Goal: Transaction & Acquisition: Subscribe to service/newsletter

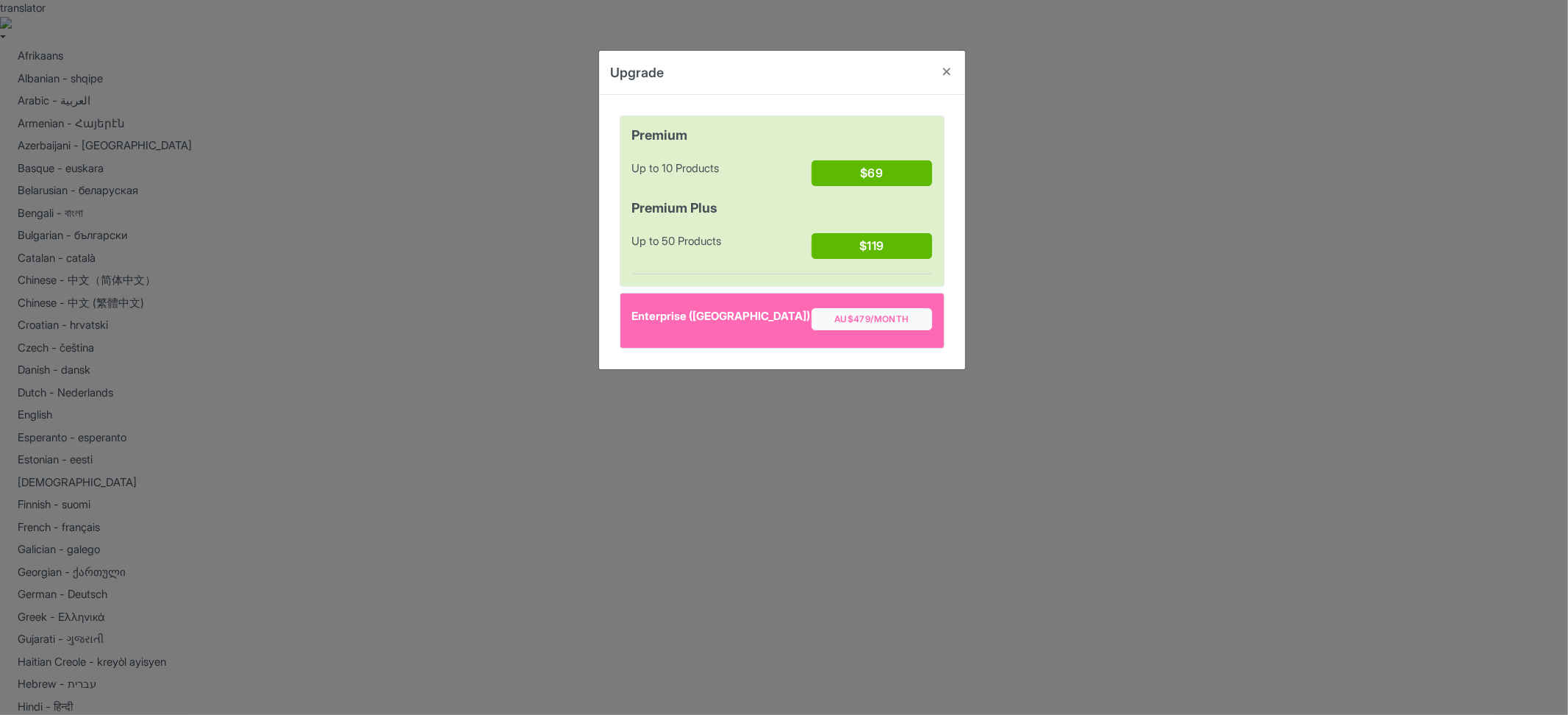
click at [451, 304] on div "Upgrade Premium Up to 10 Products $69 Premium Plus Up to 50 Products $119 Enter…" at bounding box center [784, 357] width 1568 height 715
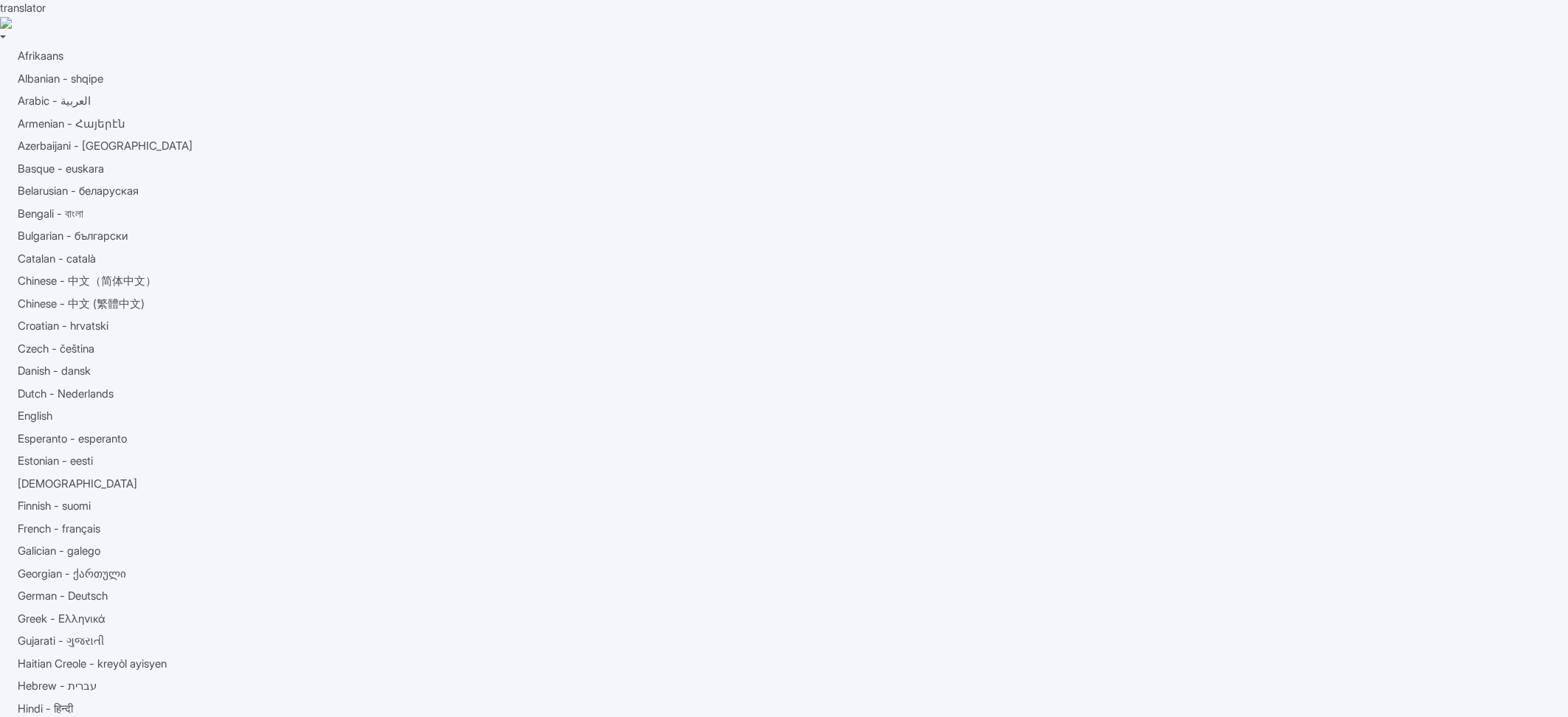
click at [709, 401] on body "translator Afrikaans Albanian - shqipe Arabic - ‎‫العربية‬‎ Armenian - Հայերէն …" at bounding box center [784, 358] width 1568 height 717
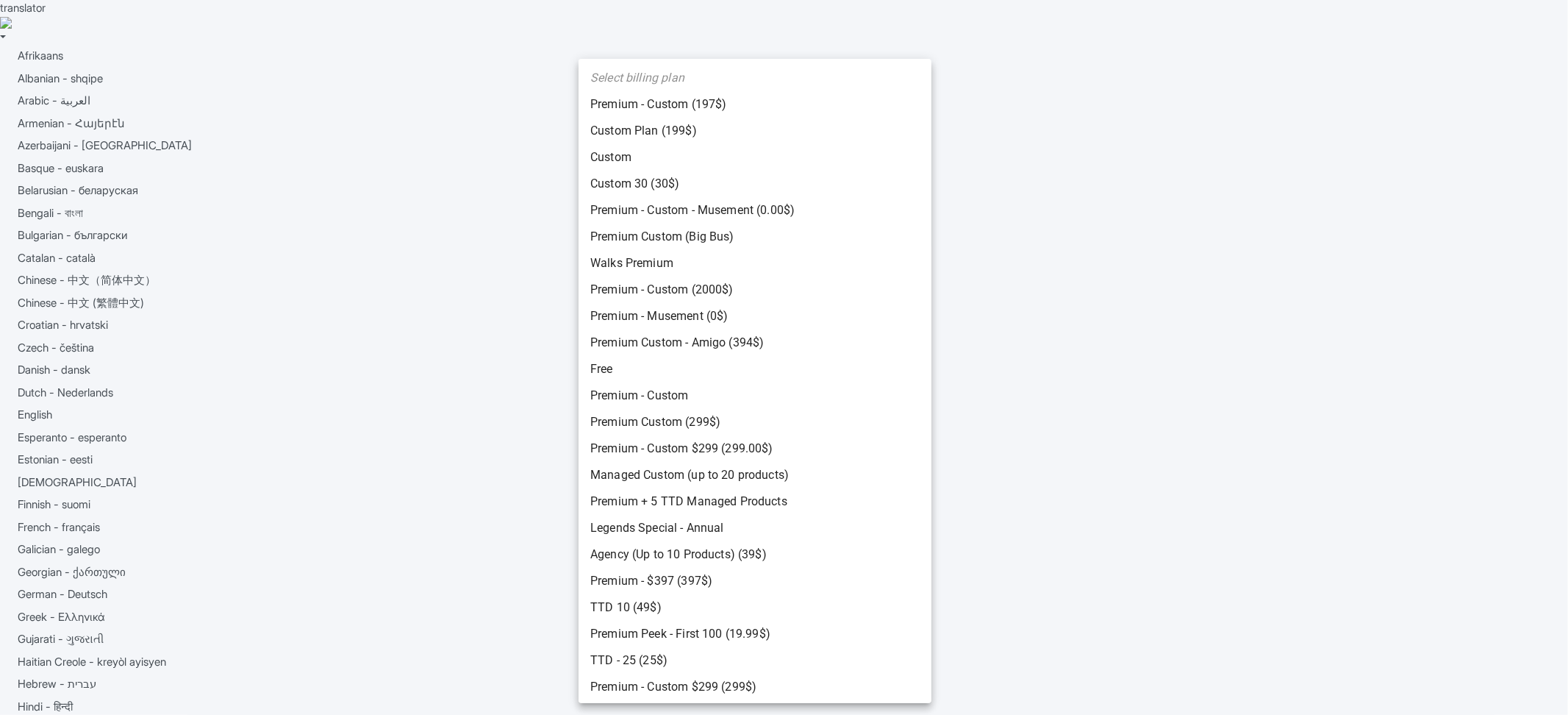
click at [473, 407] on div at bounding box center [784, 357] width 1568 height 715
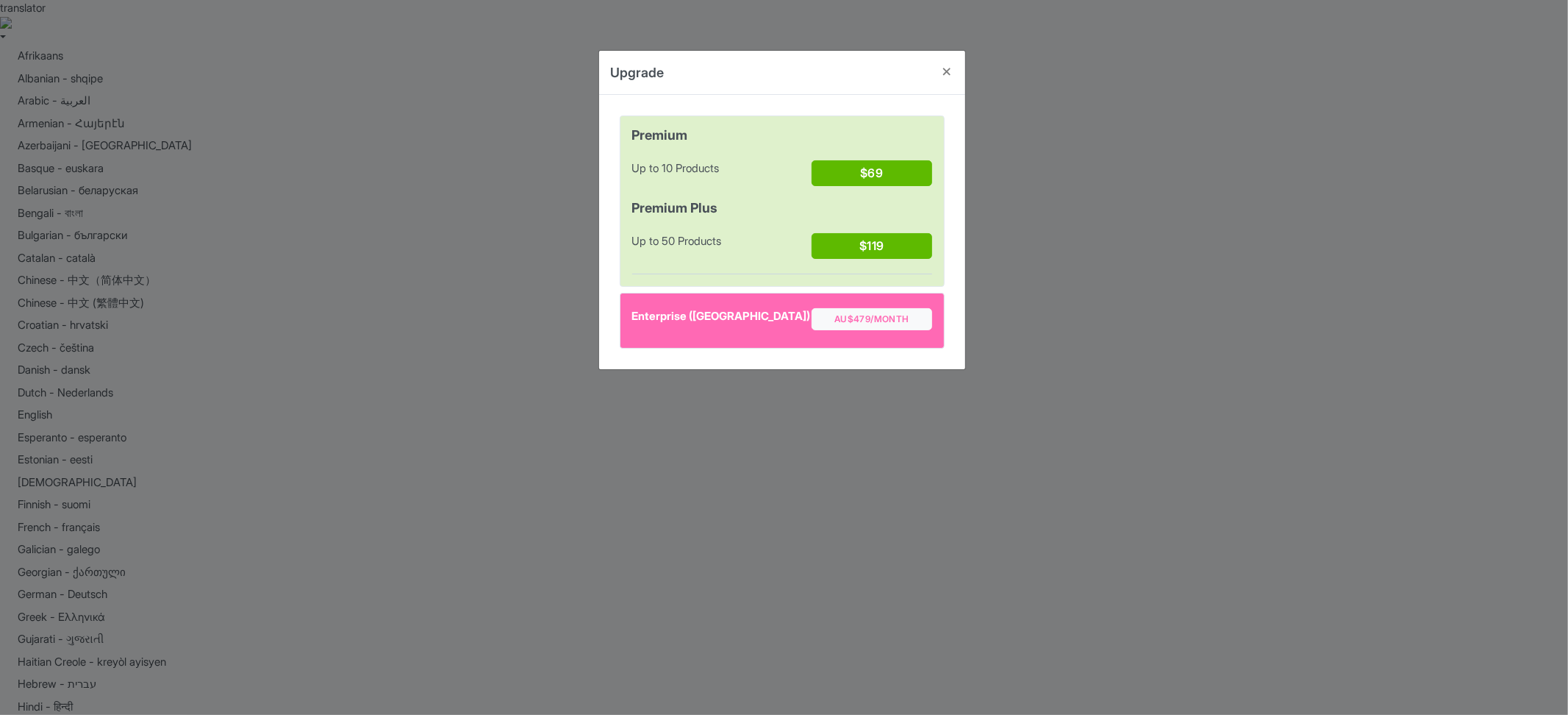
click at [431, 327] on div "Upgrade Premium Up to 10 Products $69 Premium Plus Up to 50 Products $119 Enter…" at bounding box center [784, 357] width 1568 height 715
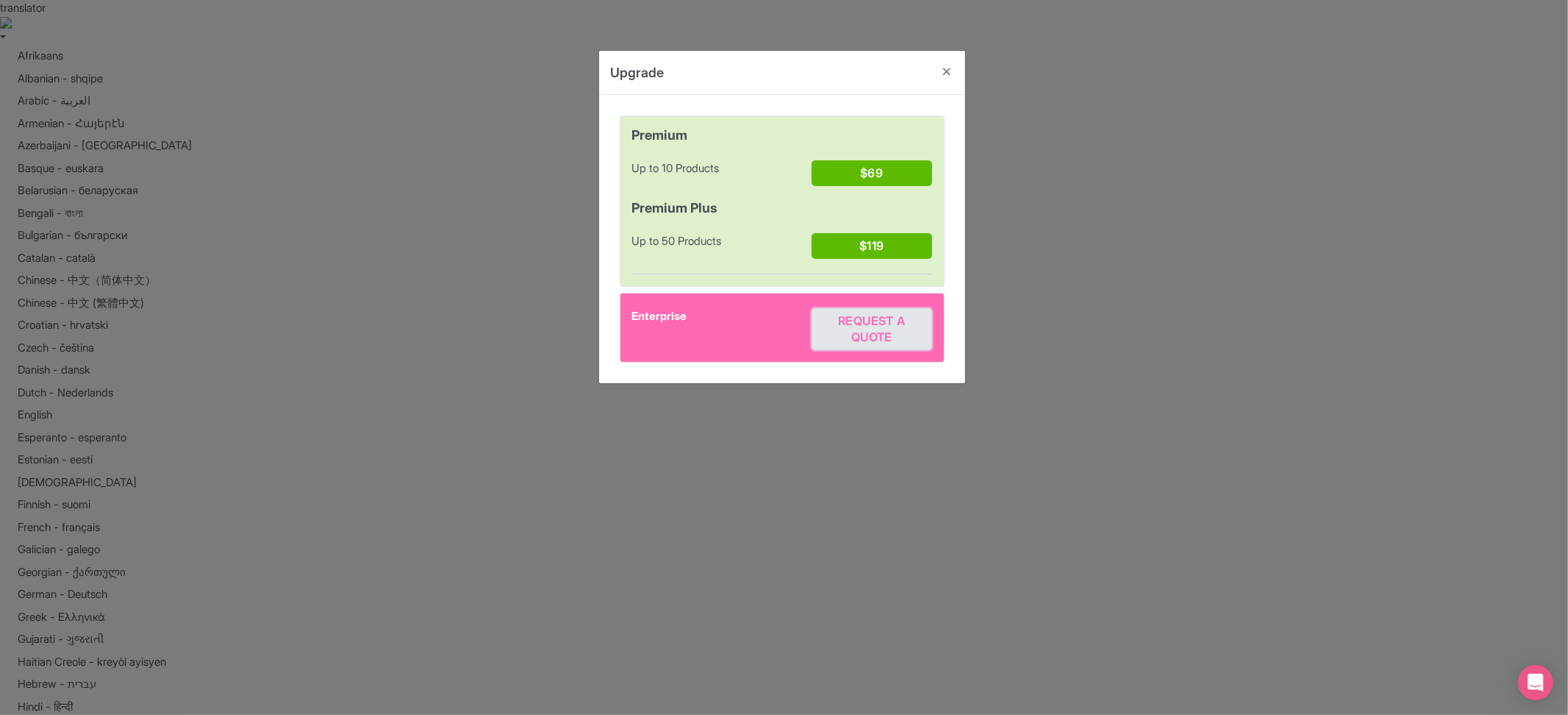
click at [885, 335] on span "Request a quote" at bounding box center [871, 328] width 67 height 30
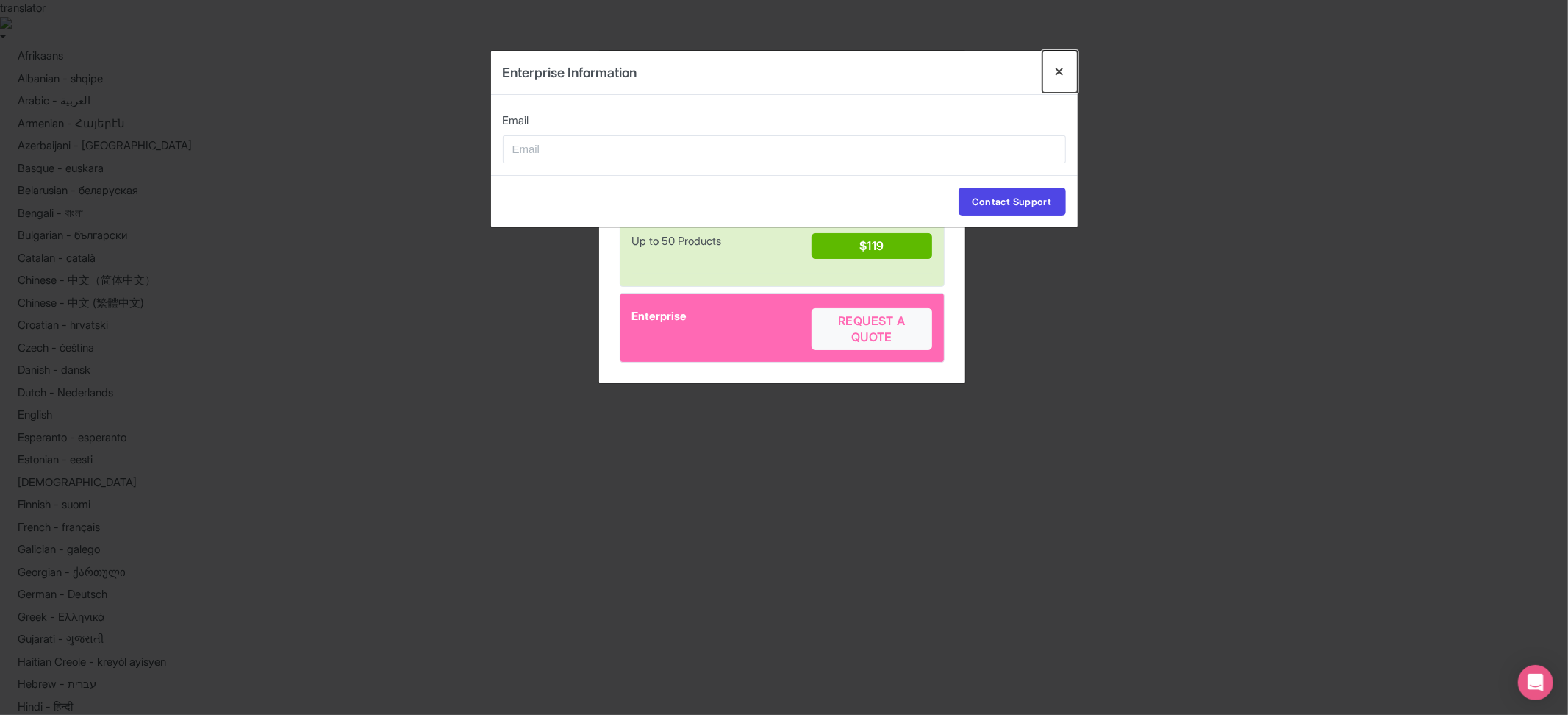
click at [1069, 63] on button "Close" at bounding box center [1060, 72] width 36 height 42
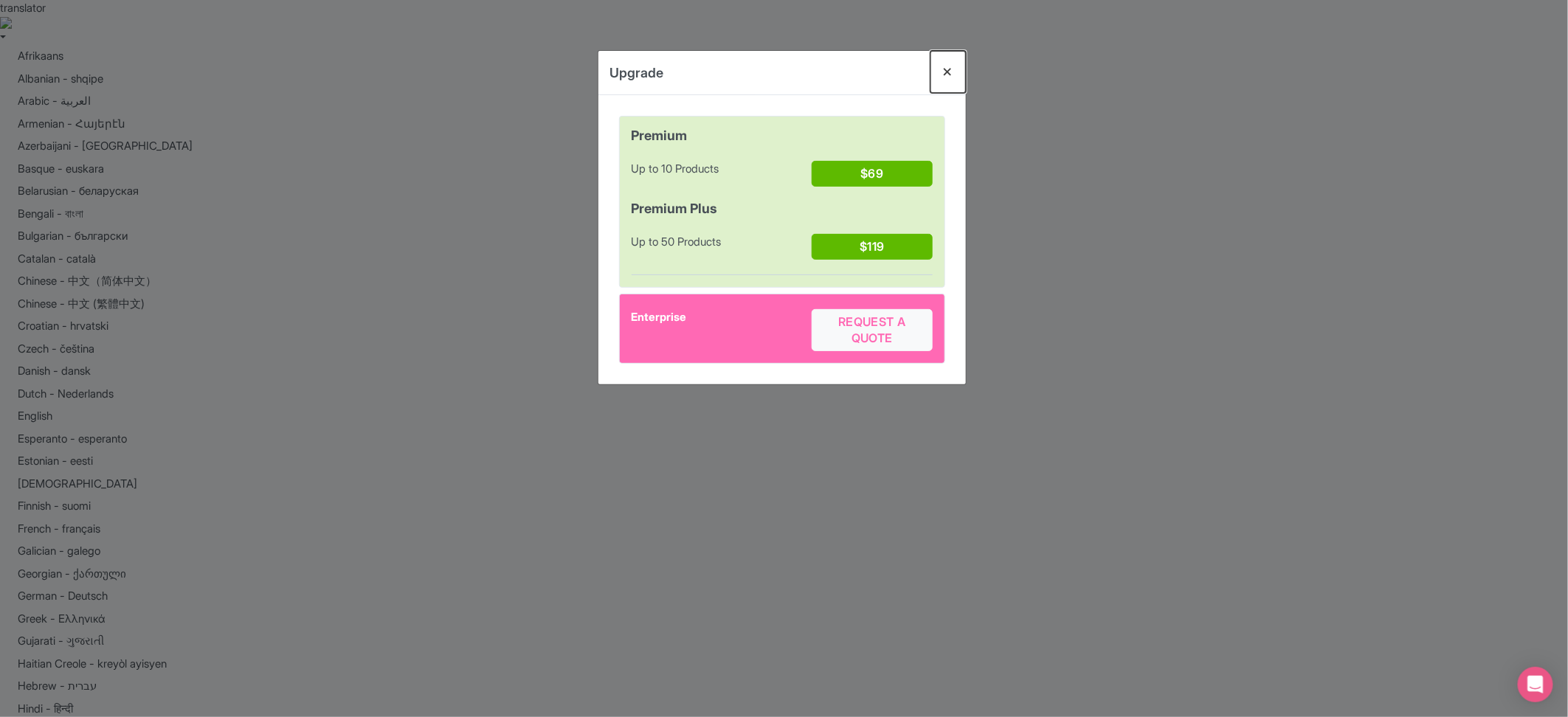
click at [946, 68] on button "Close" at bounding box center [948, 72] width 36 height 42
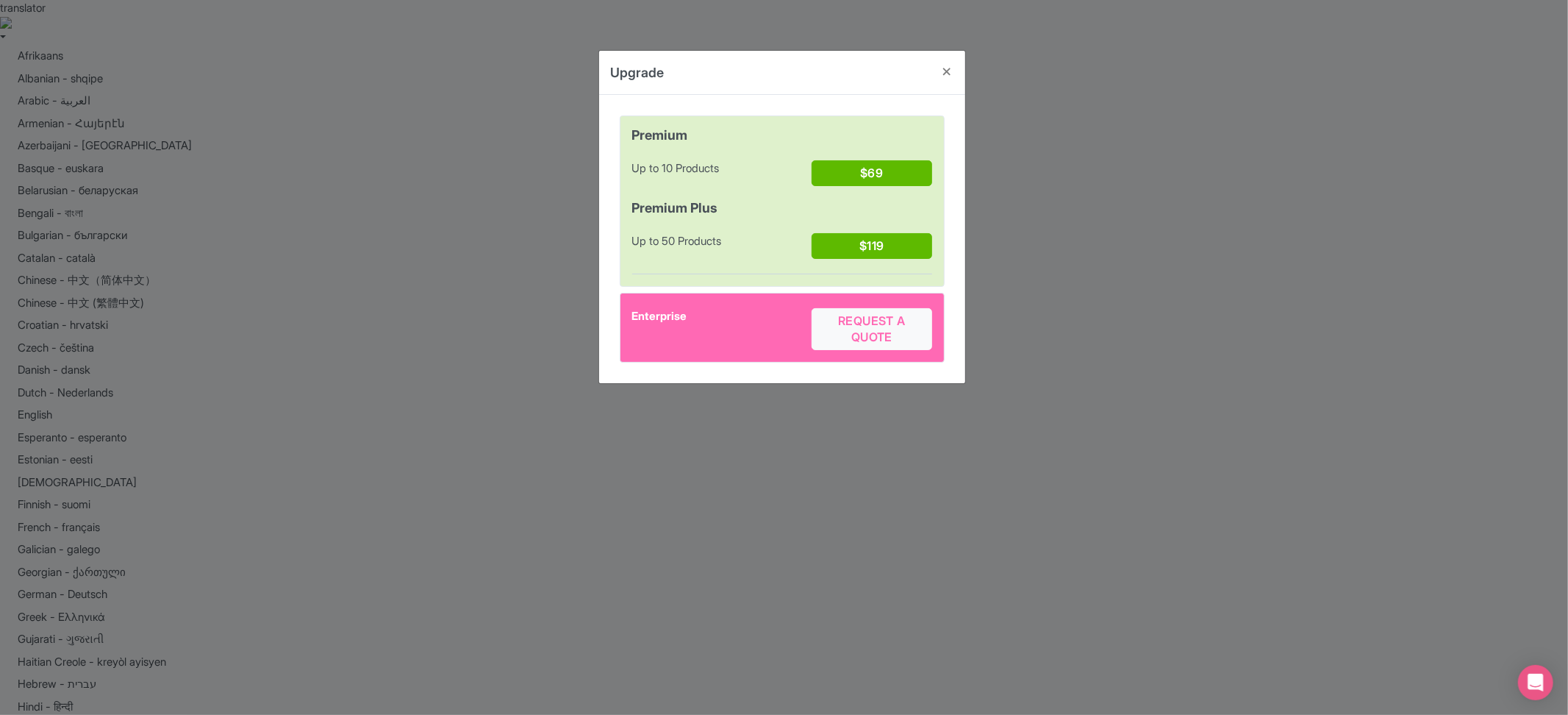
click at [1228, 354] on div "Upgrade Premium Up to 10 Products $69 Premium Plus Up to 50 Products $119 Enter…" at bounding box center [784, 357] width 1568 height 715
